Goal: Task Accomplishment & Management: Complete application form

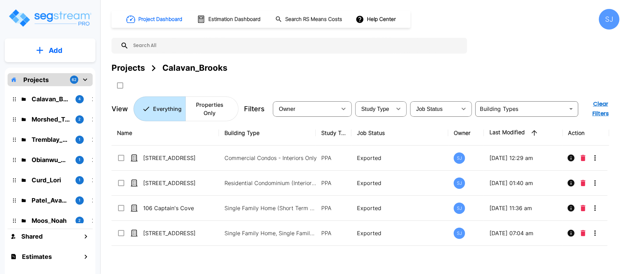
click at [49, 81] on div "Projects 62" at bounding box center [50, 79] width 85 height 13
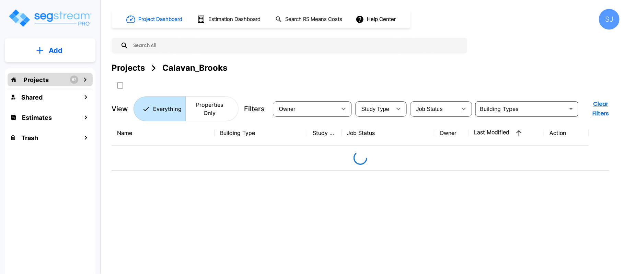
click at [39, 80] on p "Projects" at bounding box center [35, 79] width 25 height 9
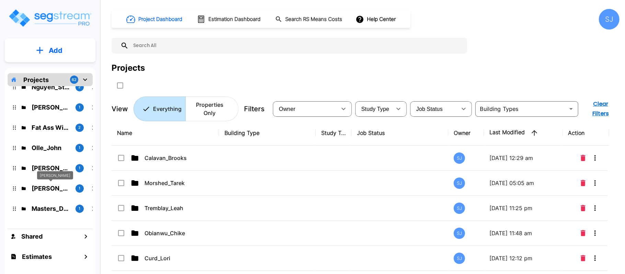
scroll to position [274, 0]
click at [50, 147] on p "Olle_John" at bounding box center [51, 148] width 38 height 9
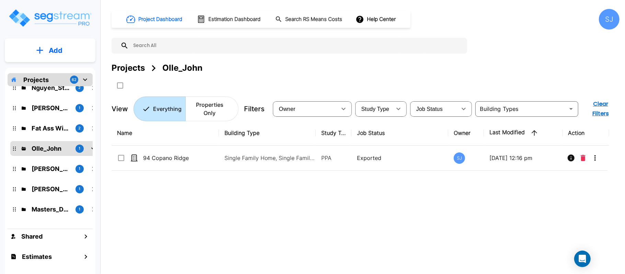
click at [57, 51] on p "Add" at bounding box center [56, 50] width 14 height 10
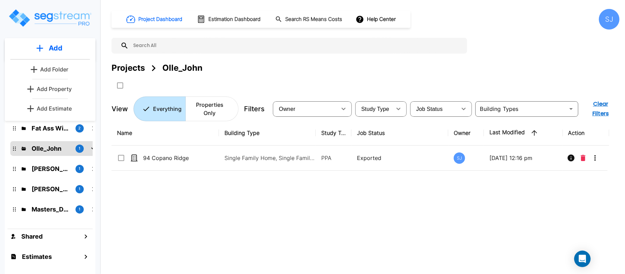
click at [60, 87] on p "Add Property" at bounding box center [54, 89] width 35 height 8
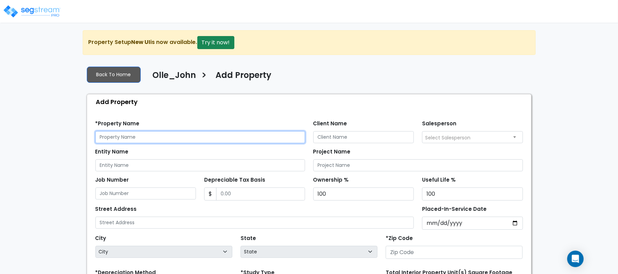
click at [184, 142] on input "text" at bounding box center [200, 137] width 210 height 12
paste input "[STREET_ADDRESS]"
type input "[STREET_ADDRESS]"
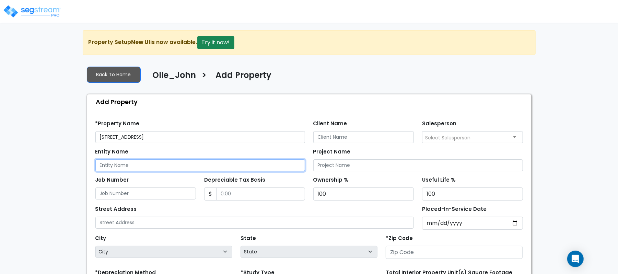
click at [186, 165] on input "Entity Name" at bounding box center [200, 165] width 210 height 12
paste input "[STREET_ADDRESS]"
type input "[STREET_ADDRESS]"
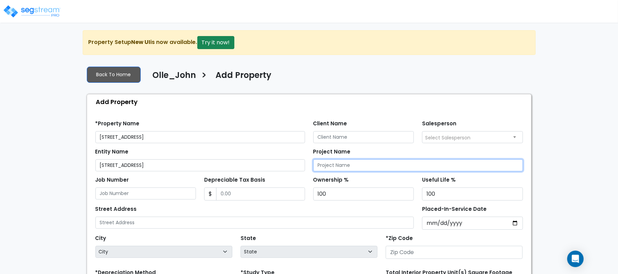
click at [368, 165] on input "Project Name" at bounding box center [418, 165] width 210 height 12
paste input "[STREET_ADDRESS]"
type input "[STREET_ADDRESS]"
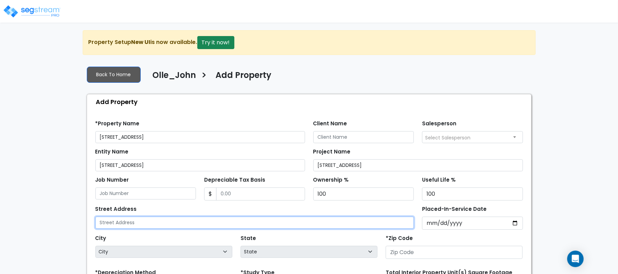
click at [176, 223] on input "text" at bounding box center [254, 222] width 319 height 12
paste input "[STREET_ADDRESS]"
type input "[STREET_ADDRESS]"
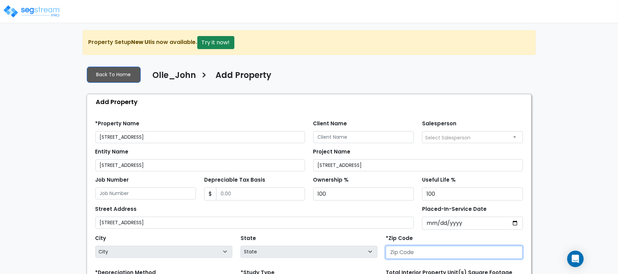
click at [417, 257] on input "number" at bounding box center [453, 252] width 137 height 13
paste input "78064"
type input "78064"
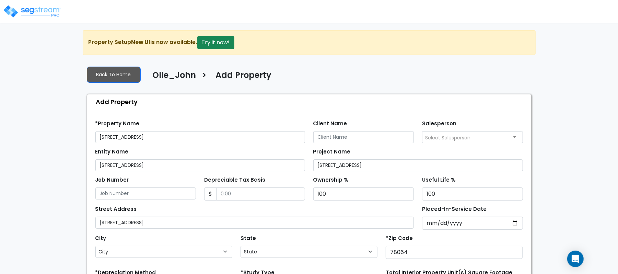
select select "[GEOGRAPHIC_DATA]"
click at [388, 141] on input "Client Name" at bounding box center [363, 137] width 101 height 12
paste input "Olle_John"
type input "Olle_John"
click at [266, 121] on div "*Property Name [STREET_ADDRESS]" at bounding box center [200, 130] width 210 height 25
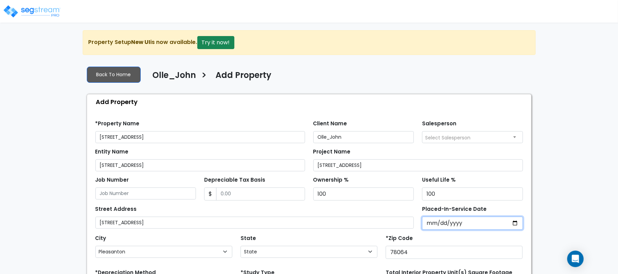
click at [428, 225] on input "Placed-In-Service Date" at bounding box center [472, 222] width 101 height 13
type input "[DATE]"
select select "2021"
click at [538, 181] on div "We are Building your Property. So please grab a coffee and let us do the heavy …" at bounding box center [309, 206] width 618 height 353
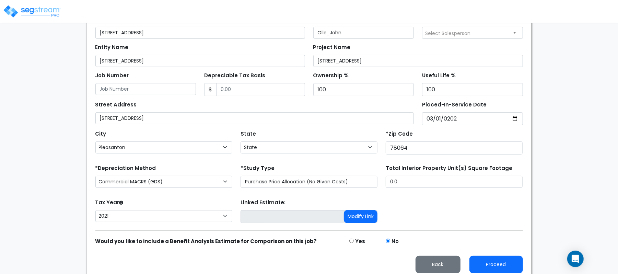
scroll to position [111, 0]
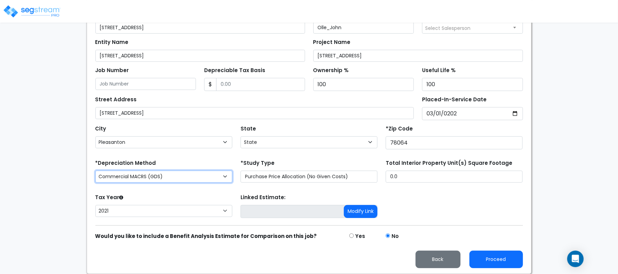
click at [218, 178] on select "Commercial MACRS (GDS) Commercial Residential MACRS (GDS) Commercial MACRS (GDS…" at bounding box center [163, 176] width 137 height 12
click at [198, 162] on div "*Depreciation Method Commercial MACRS (GDS) Commercial Residential MACRS (GDS) …" at bounding box center [163, 171] width 145 height 27
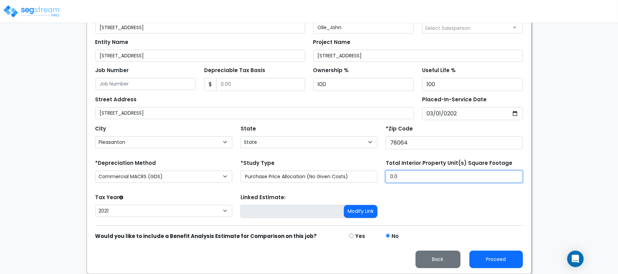
drag, startPoint x: 412, startPoint y: 177, endPoint x: 366, endPoint y: 172, distance: 45.6
click at [366, 172] on div "*Depreciation Method Commercial MACRS (GDS) Commercial Residential MACRS (GDS) …" at bounding box center [309, 171] width 436 height 27
paste input "18,766.5"
type input "18,766.5"
click at [189, 193] on div "Tax Year Please Enter The Placed In Service Date First. 2026 2025 2024 2023 202…" at bounding box center [163, 205] width 145 height 27
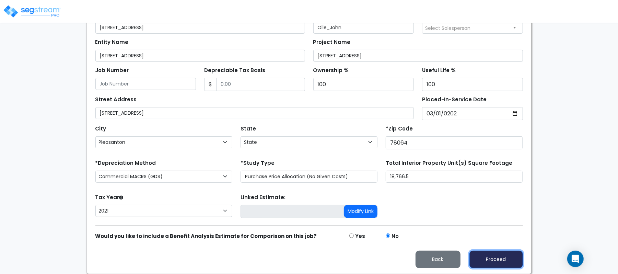
click at [508, 258] on button "Proceed" at bounding box center [496, 258] width 54 height 17
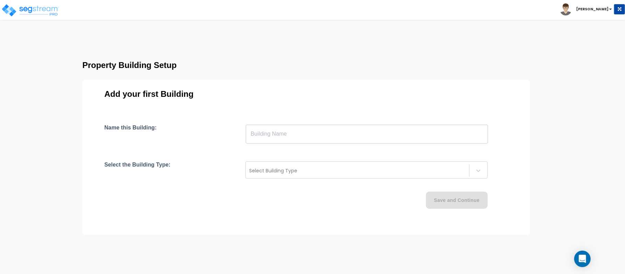
drag, startPoint x: 0, startPoint y: 0, endPoint x: 285, endPoint y: 139, distance: 316.7
click at [285, 139] on input "text" at bounding box center [367, 133] width 242 height 19
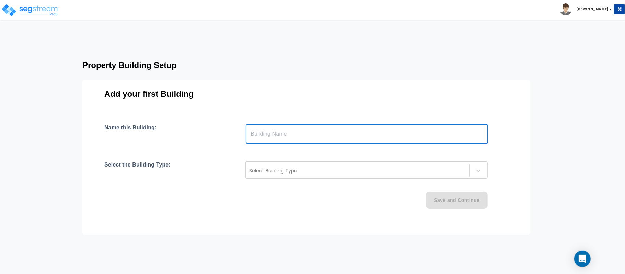
type input "Building"
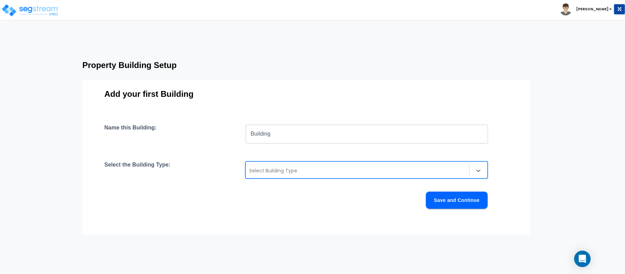
click at [299, 168] on div at bounding box center [357, 170] width 216 height 8
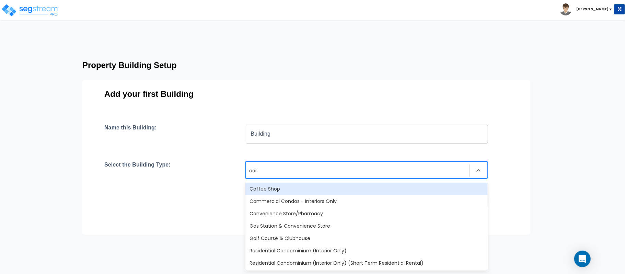
type input "comm"
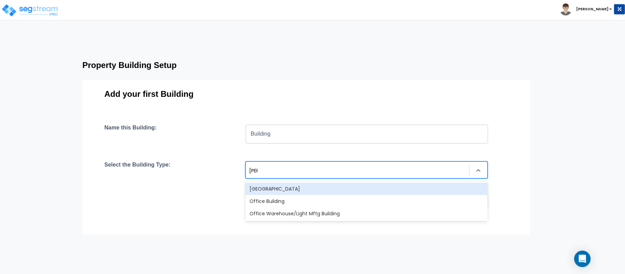
type input "buil"
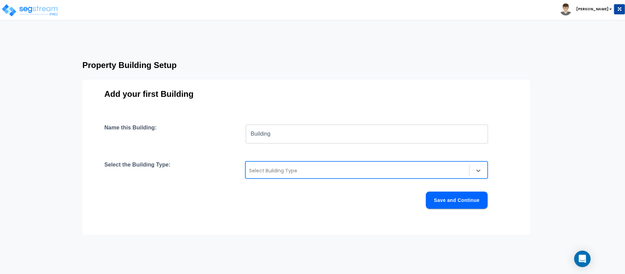
click at [532, 198] on div "Property Building Setup Add your first Building Name this Building: Building ​ …" at bounding box center [320, 142] width 530 height 174
click at [302, 169] on div at bounding box center [357, 170] width 216 height 8
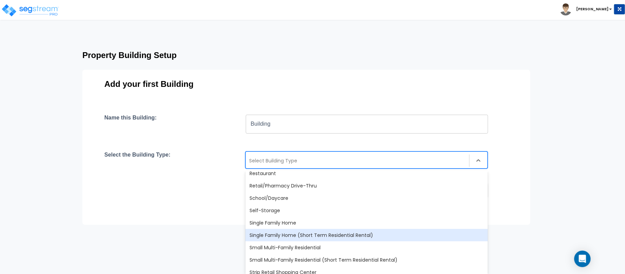
scroll to position [591, 0]
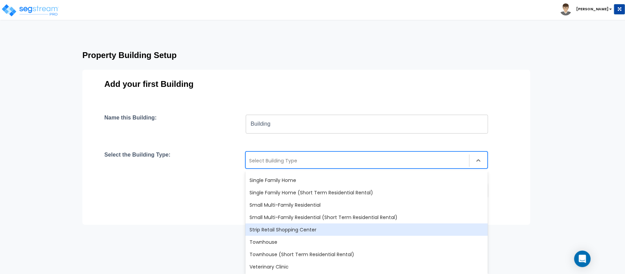
click at [268, 229] on div "Strip Retail Shopping Center" at bounding box center [366, 229] width 242 height 12
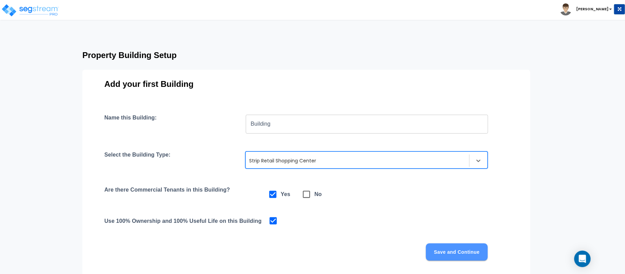
click at [469, 254] on button "Save and Continue" at bounding box center [457, 251] width 62 height 17
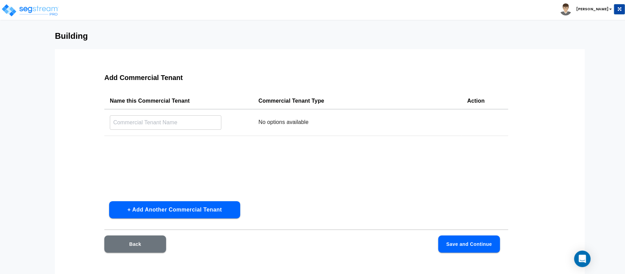
scroll to position [0, 0]
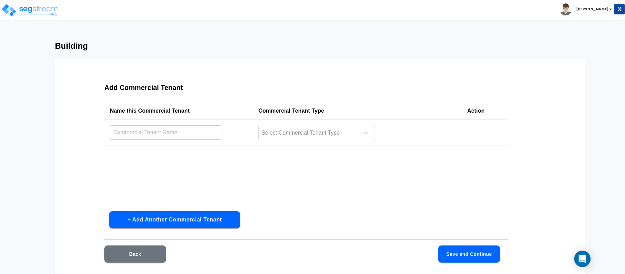
click at [177, 127] on input "text" at bounding box center [165, 132] width 111 height 15
type input "Anytime Fitness"
click at [289, 134] on div at bounding box center [308, 132] width 94 height 9
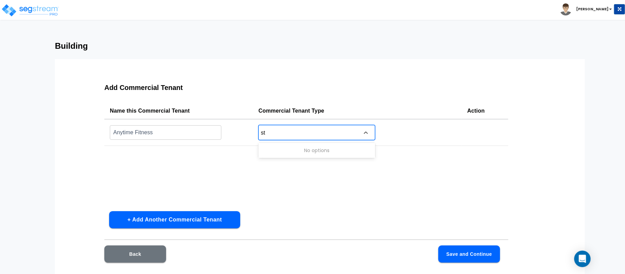
type input "s"
type input "gym"
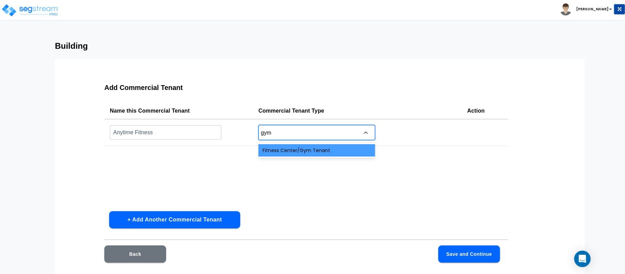
click at [300, 150] on div "Fitness Center/Gym Tenant" at bounding box center [316, 150] width 117 height 12
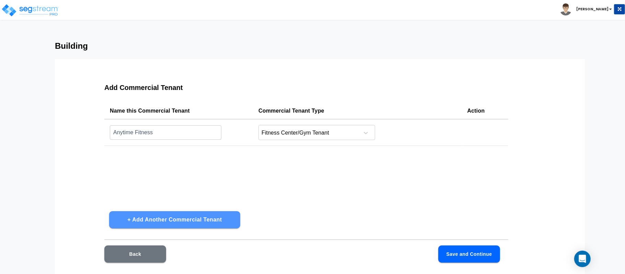
click at [200, 221] on button "+ Add Another Commercial Tenant" at bounding box center [174, 219] width 131 height 17
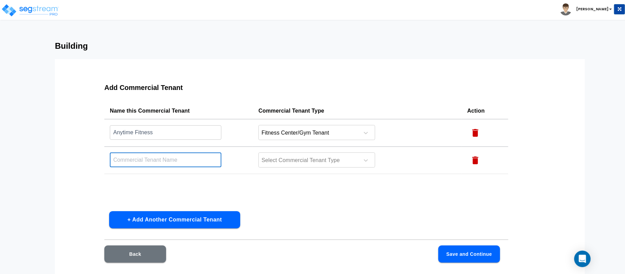
click at [197, 158] on input "text" at bounding box center [165, 159] width 111 height 15
type input "La Babia Office"
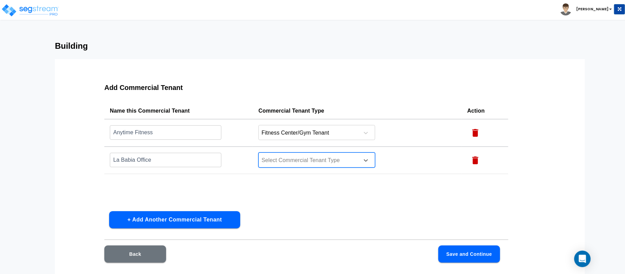
click at [279, 157] on div at bounding box center [308, 160] width 94 height 9
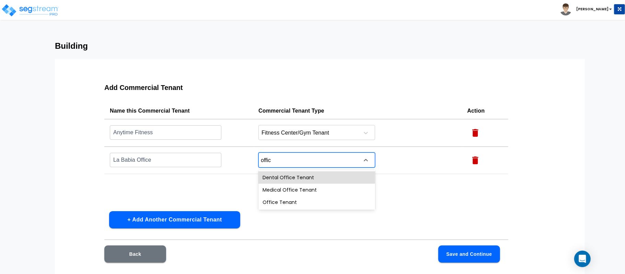
type input "office"
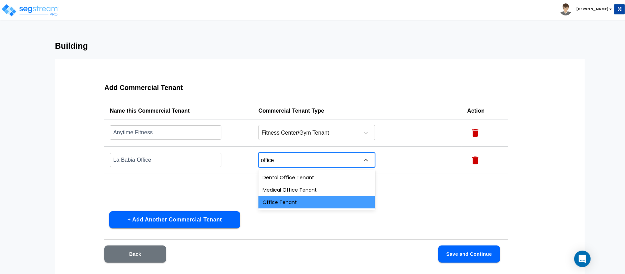
click at [298, 206] on div "Office Tenant" at bounding box center [316, 202] width 117 height 12
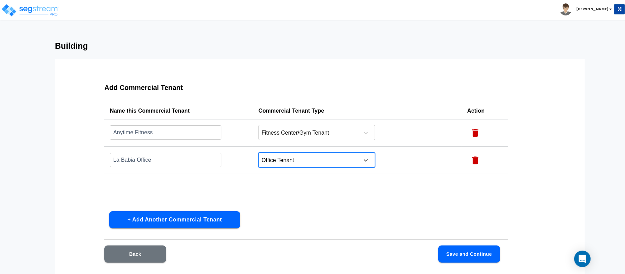
click at [211, 215] on button "+ Add Another Commercial Tenant" at bounding box center [174, 219] width 131 height 17
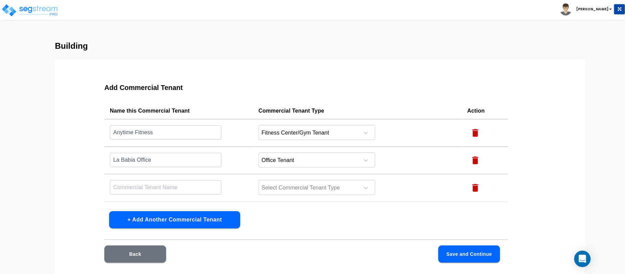
click at [160, 186] on input "text" at bounding box center [165, 187] width 111 height 15
type input "Spa/Salon"
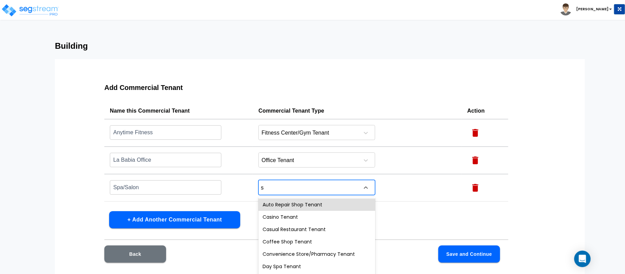
scroll to position [25, 0]
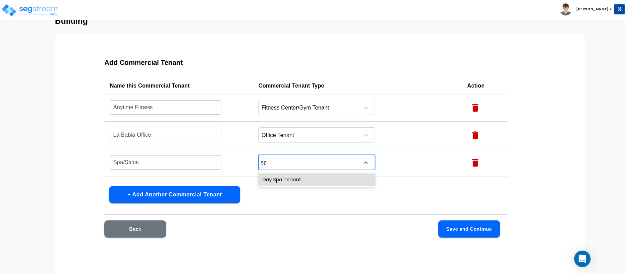
type input "spa"
click at [286, 179] on div "Day Spa Tenant" at bounding box center [316, 179] width 117 height 12
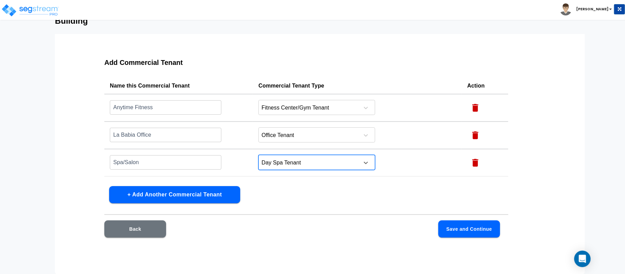
click at [295, 163] on div at bounding box center [308, 162] width 94 height 9
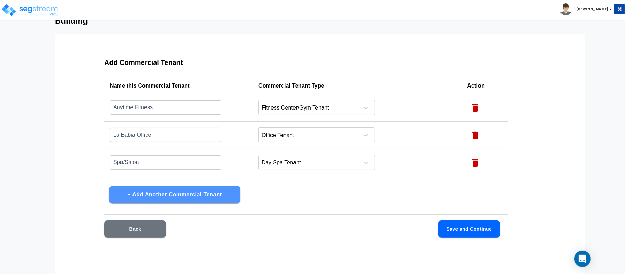
click at [224, 192] on button "+ Add Another Commercial Tenant" at bounding box center [174, 194] width 131 height 17
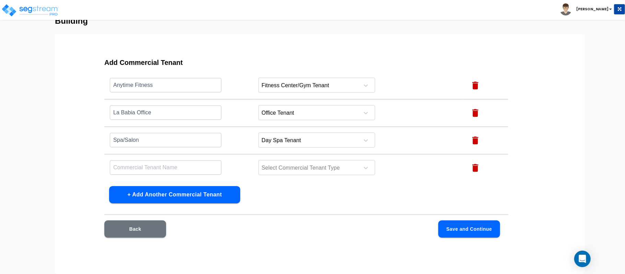
click at [192, 166] on input "text" at bounding box center [165, 167] width 111 height 15
type input "T-Mobile"
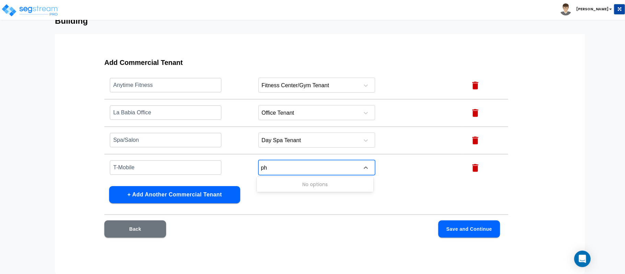
type input "p"
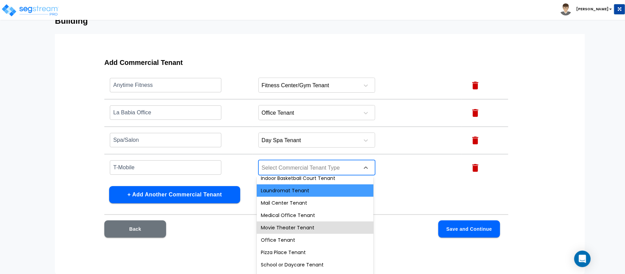
scroll to position [246, 0]
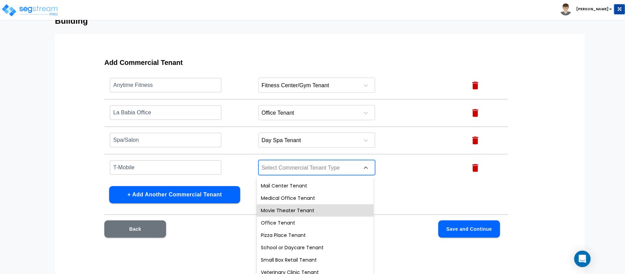
click at [213, 200] on button "+ Add Another Commercial Tenant" at bounding box center [174, 194] width 131 height 17
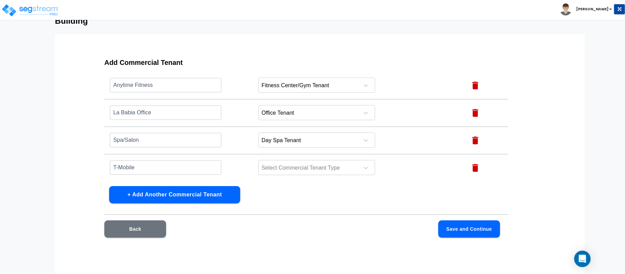
scroll to position [50, 0]
click at [159, 165] on input "text" at bounding box center [165, 167] width 111 height 15
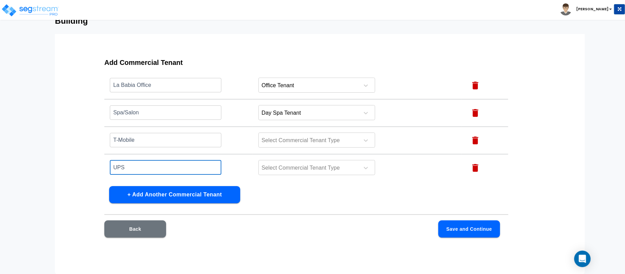
type input "UPS"
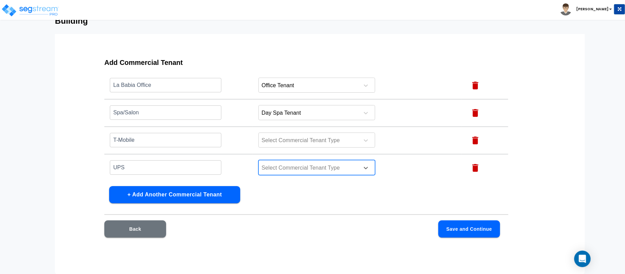
click at [318, 168] on div at bounding box center [308, 167] width 94 height 9
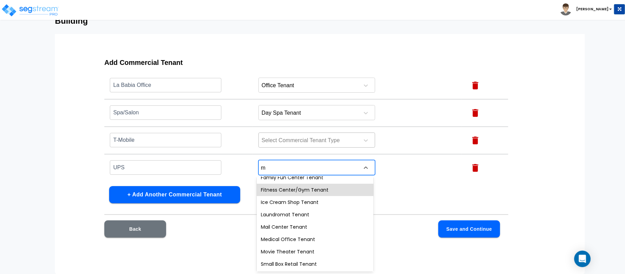
scroll to position [0, 0]
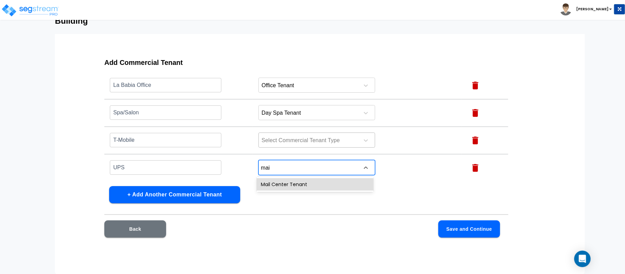
type input "mail"
click at [299, 181] on div "Mail Center Tenant" at bounding box center [315, 184] width 117 height 12
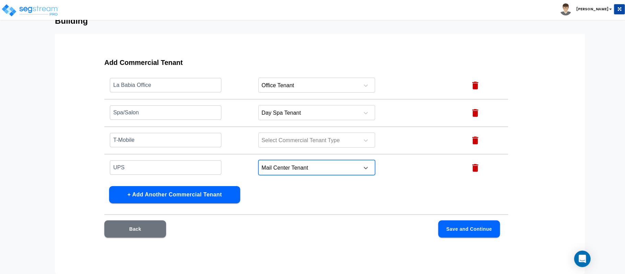
click at [312, 168] on div at bounding box center [308, 167] width 94 height 9
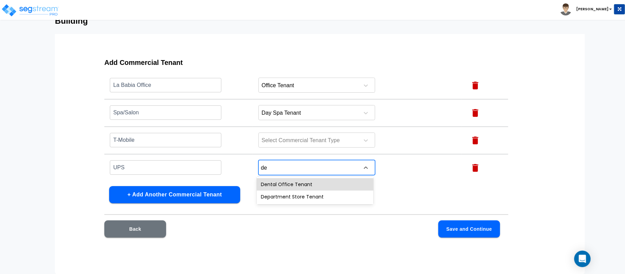
type input "d"
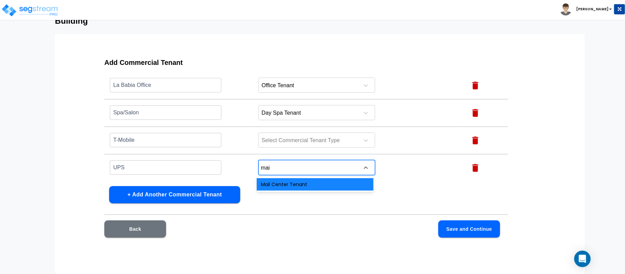
type input "mail"
click at [298, 185] on div "Mail Center Tenant" at bounding box center [315, 184] width 117 height 12
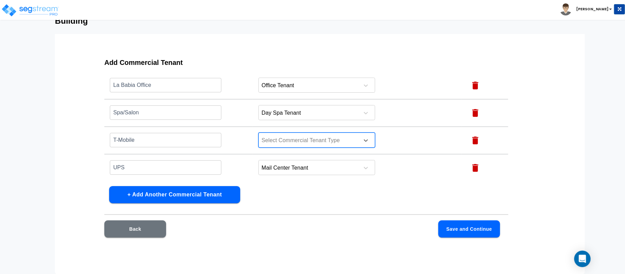
click at [307, 138] on div at bounding box center [308, 140] width 94 height 9
type input "sm"
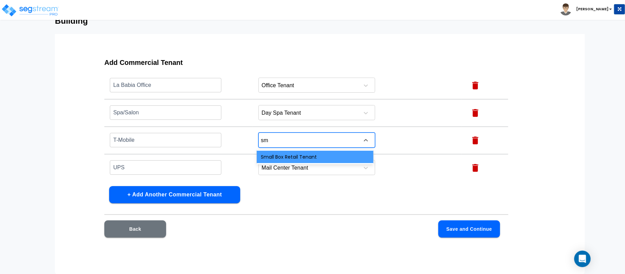
click at [314, 155] on div "Small Box Retail Tenant" at bounding box center [315, 157] width 117 height 12
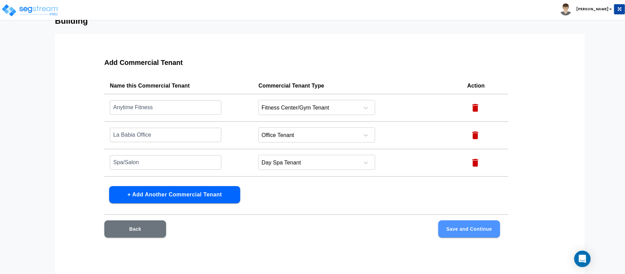
click at [479, 224] on button "Save and Continue" at bounding box center [469, 228] width 62 height 17
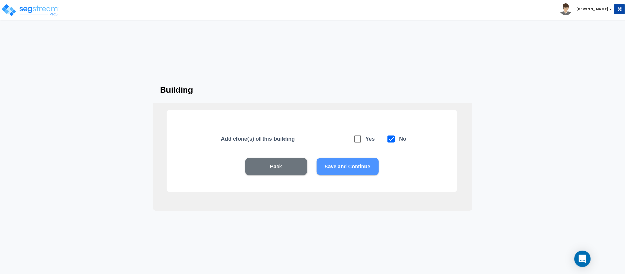
click at [332, 169] on button "Save and Continue" at bounding box center [348, 166] width 62 height 17
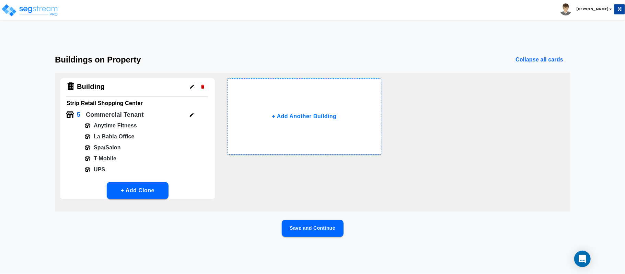
click at [325, 227] on button "Save and Continue" at bounding box center [313, 227] width 62 height 17
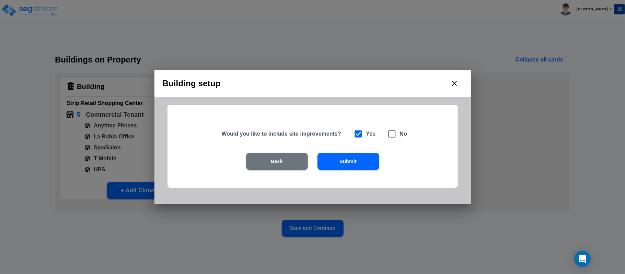
click at [360, 160] on button "Submit" at bounding box center [348, 161] width 62 height 17
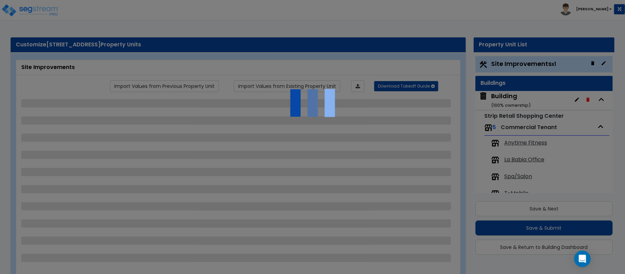
scroll to position [19, 0]
